Goal: Find specific page/section: Find specific page/section

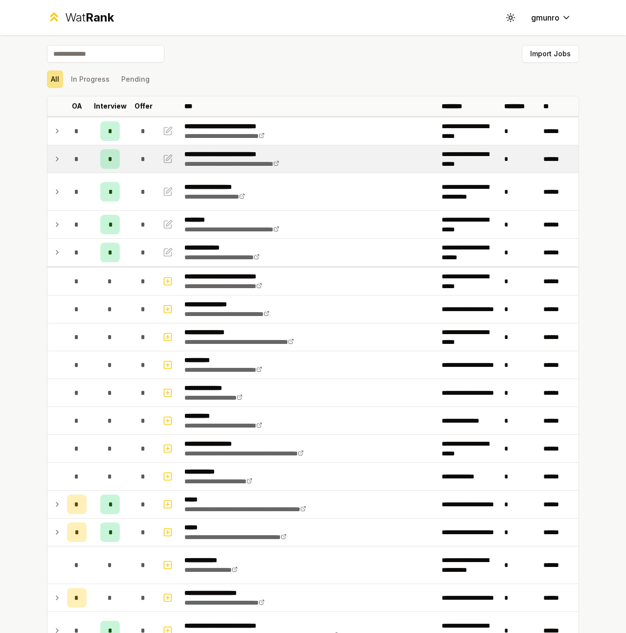
click at [55, 157] on icon at bounding box center [57, 159] width 8 height 12
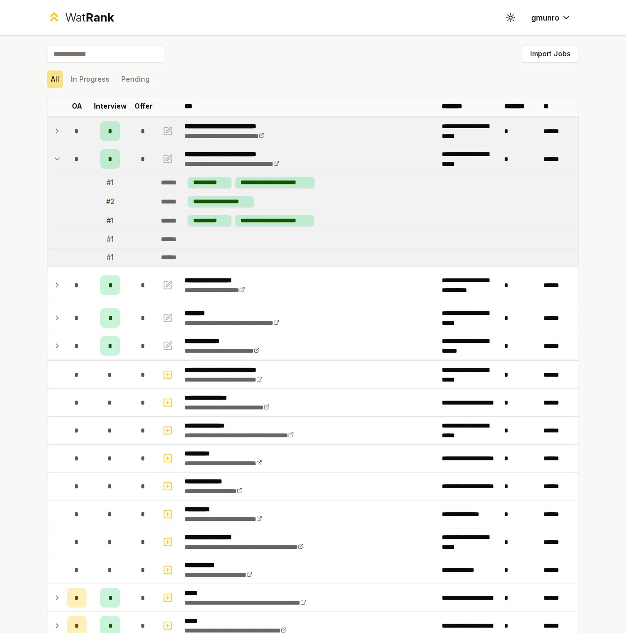
click at [63, 131] on td "*" at bounding box center [76, 130] width 27 height 27
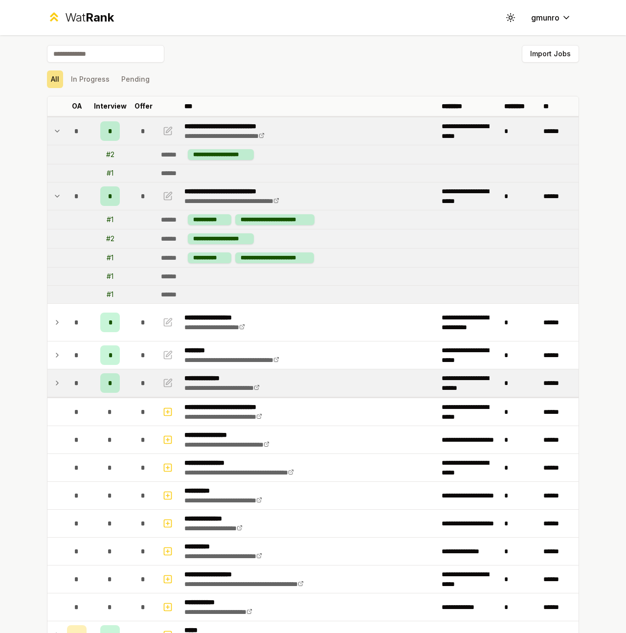
click at [63, 380] on td "*" at bounding box center [76, 382] width 27 height 27
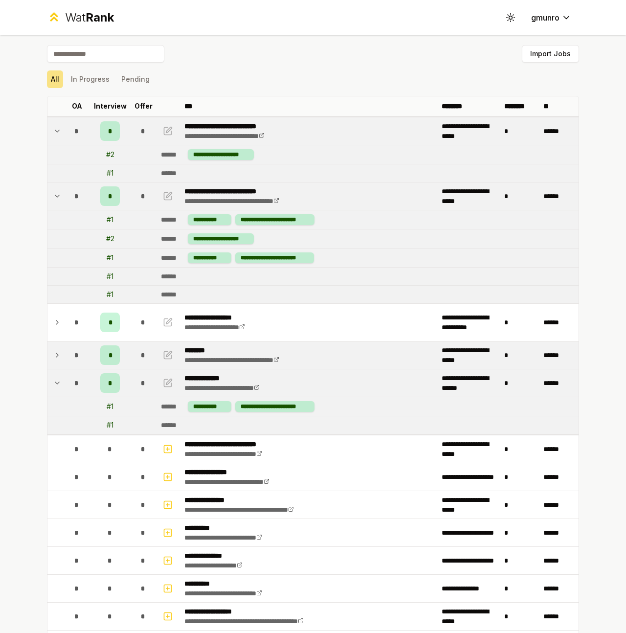
click at [54, 354] on icon at bounding box center [57, 355] width 8 height 12
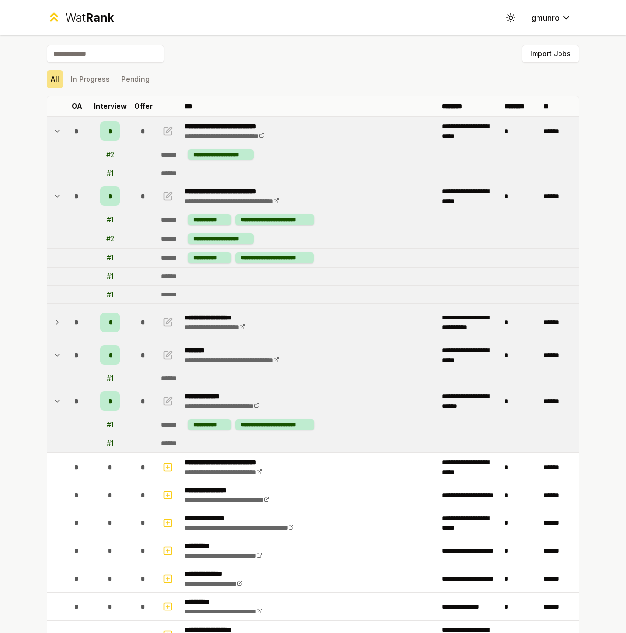
click at [53, 321] on icon at bounding box center [57, 323] width 8 height 12
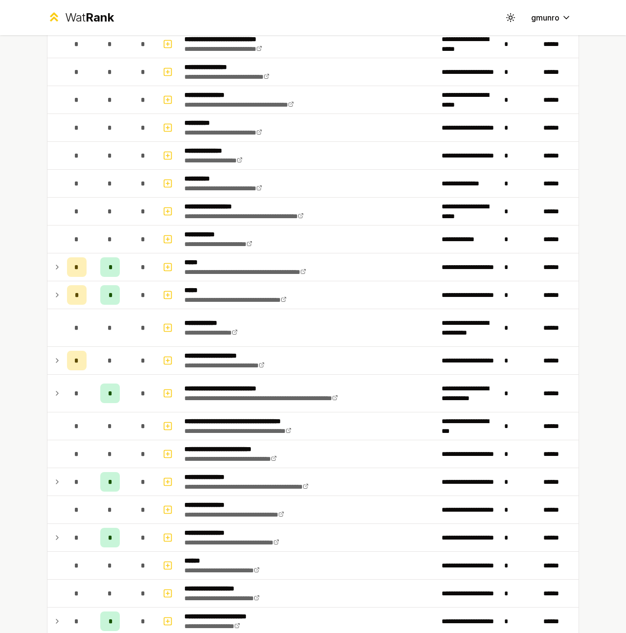
scroll to position [442, 0]
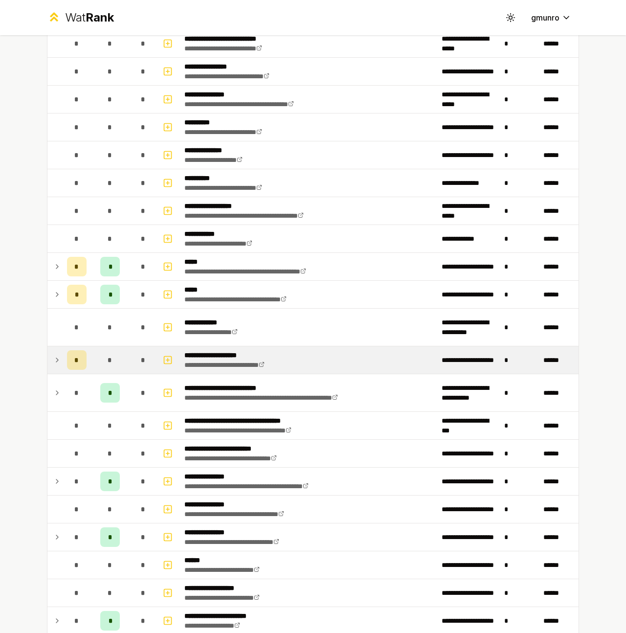
click at [58, 359] on td at bounding box center [55, 359] width 16 height 27
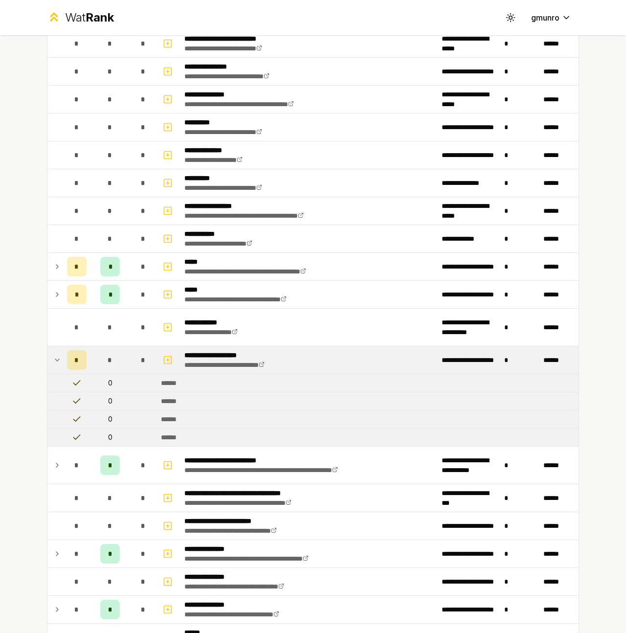
click at [59, 359] on td at bounding box center [55, 359] width 16 height 27
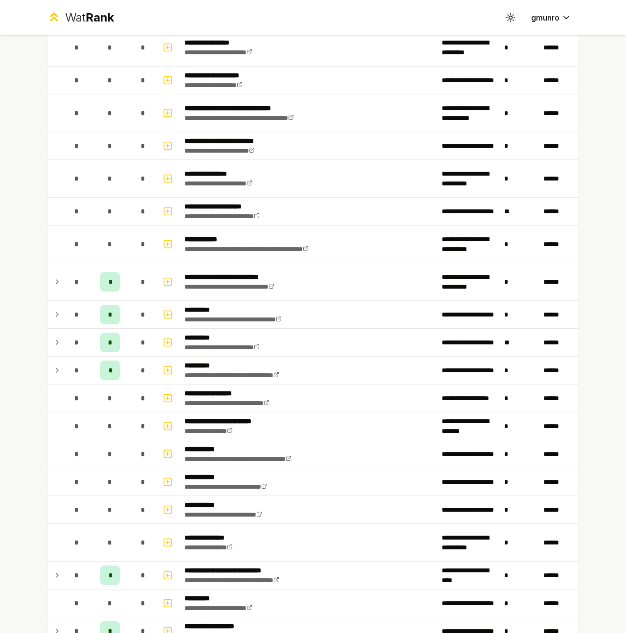
scroll to position [1425, 0]
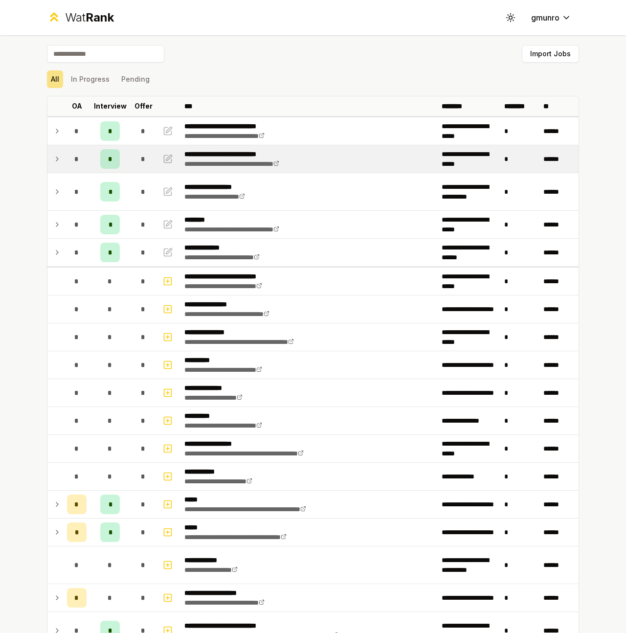
click at [53, 158] on icon at bounding box center [57, 159] width 8 height 12
